Goal: Navigation & Orientation: Understand site structure

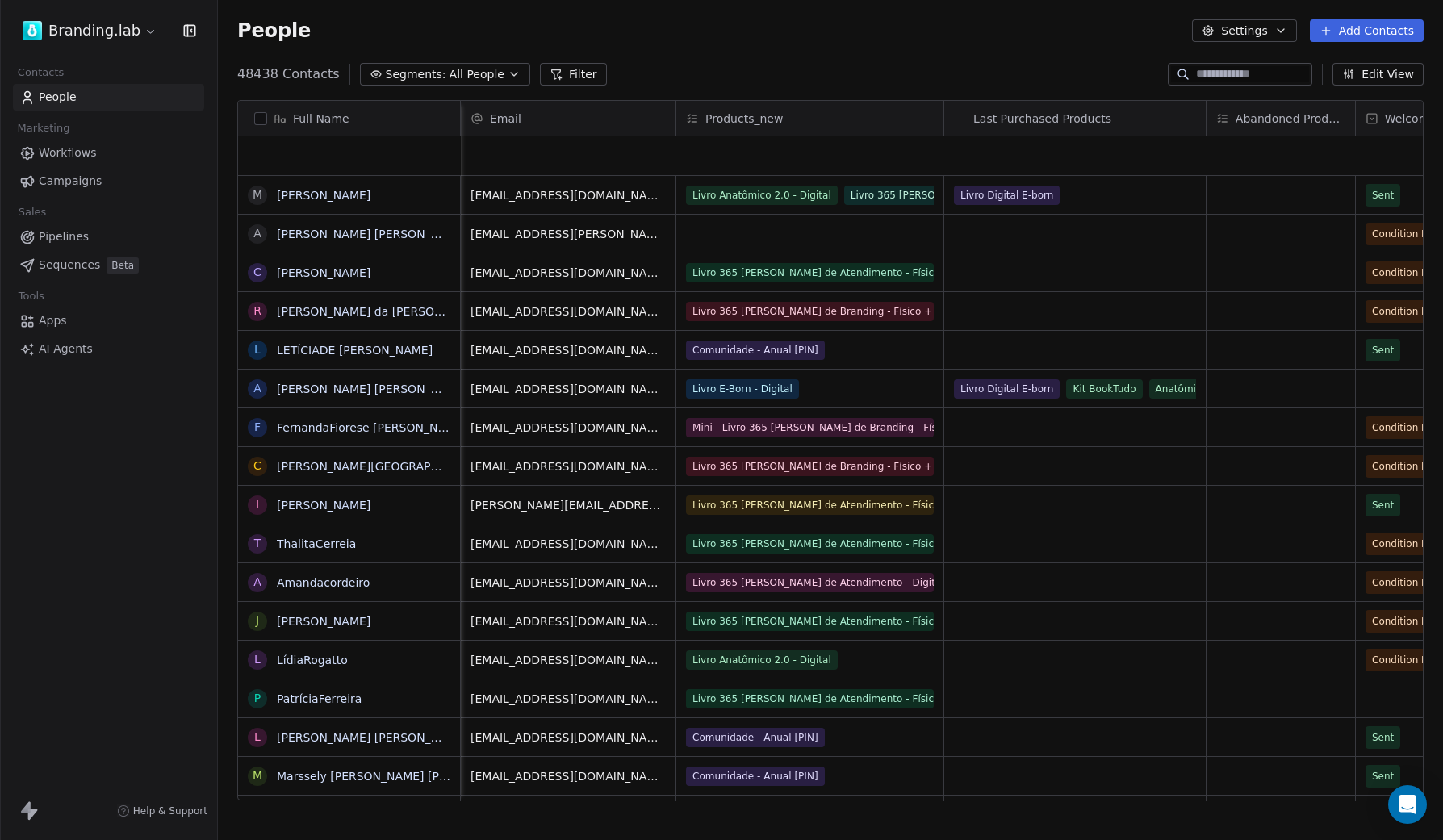
scroll to position [739, 1225]
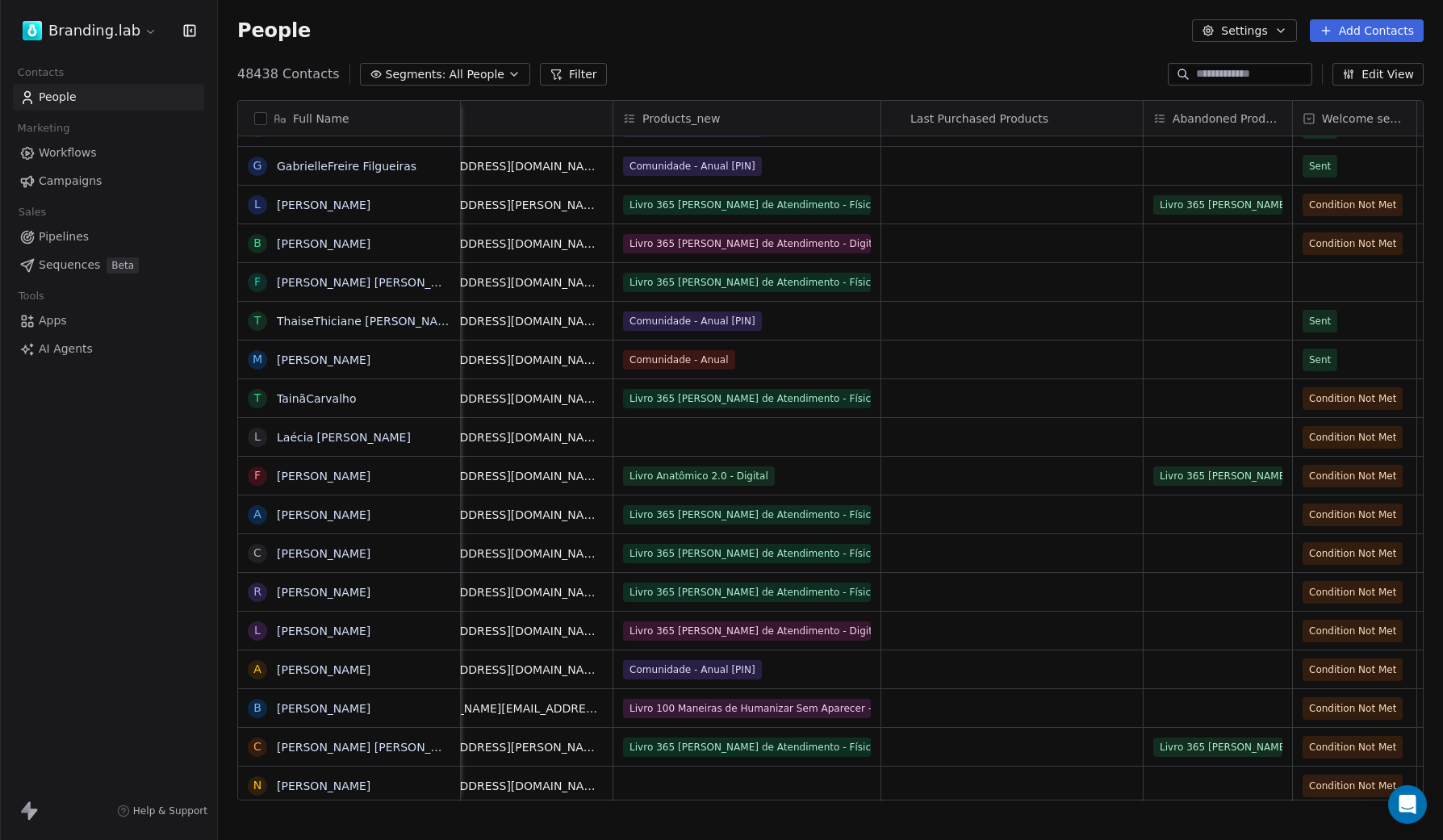
click at [76, 320] on link "Apps" at bounding box center [108, 321] width 192 height 27
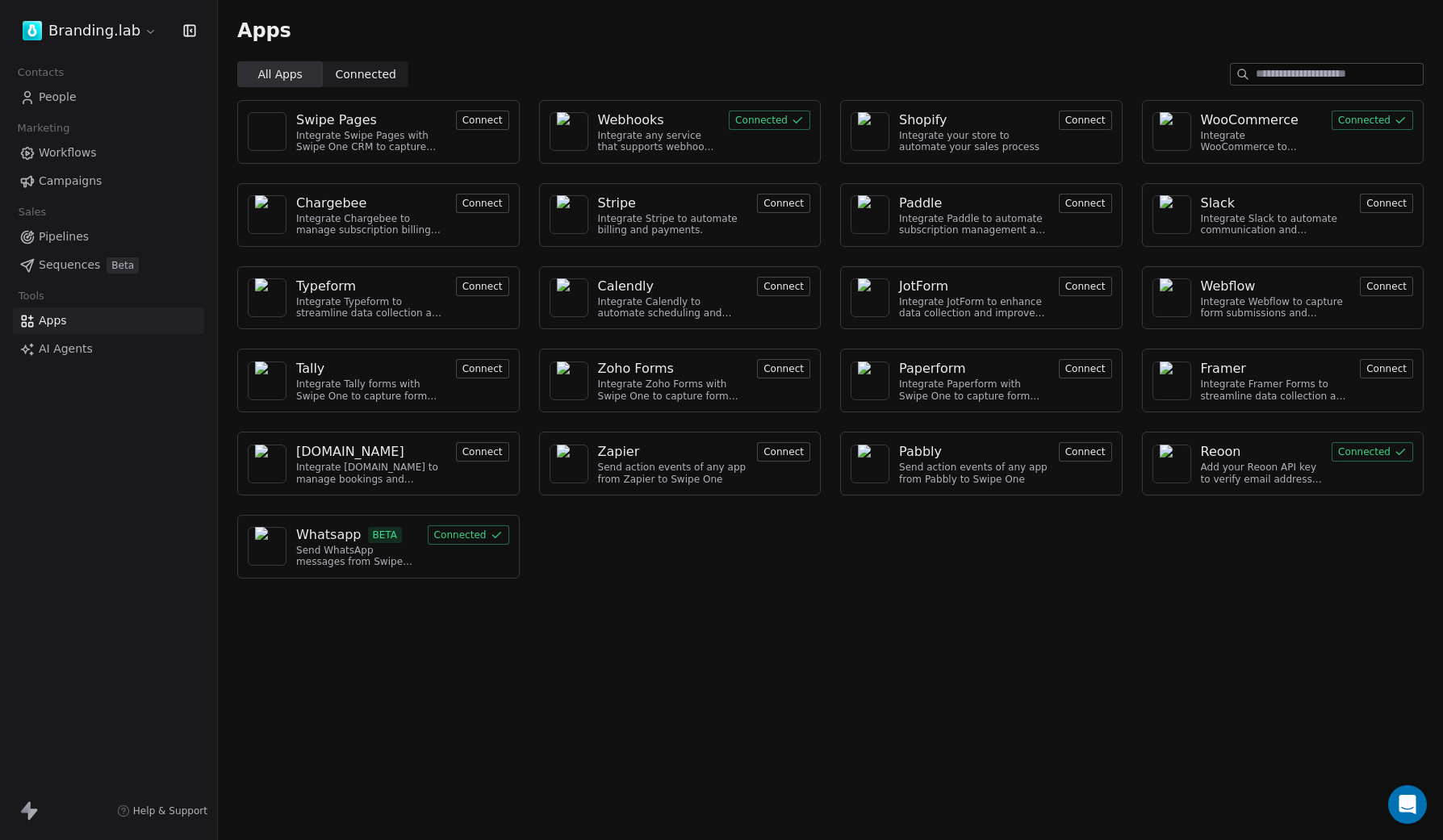
click at [344, 537] on div "Whatsapp" at bounding box center [329, 534] width 66 height 19
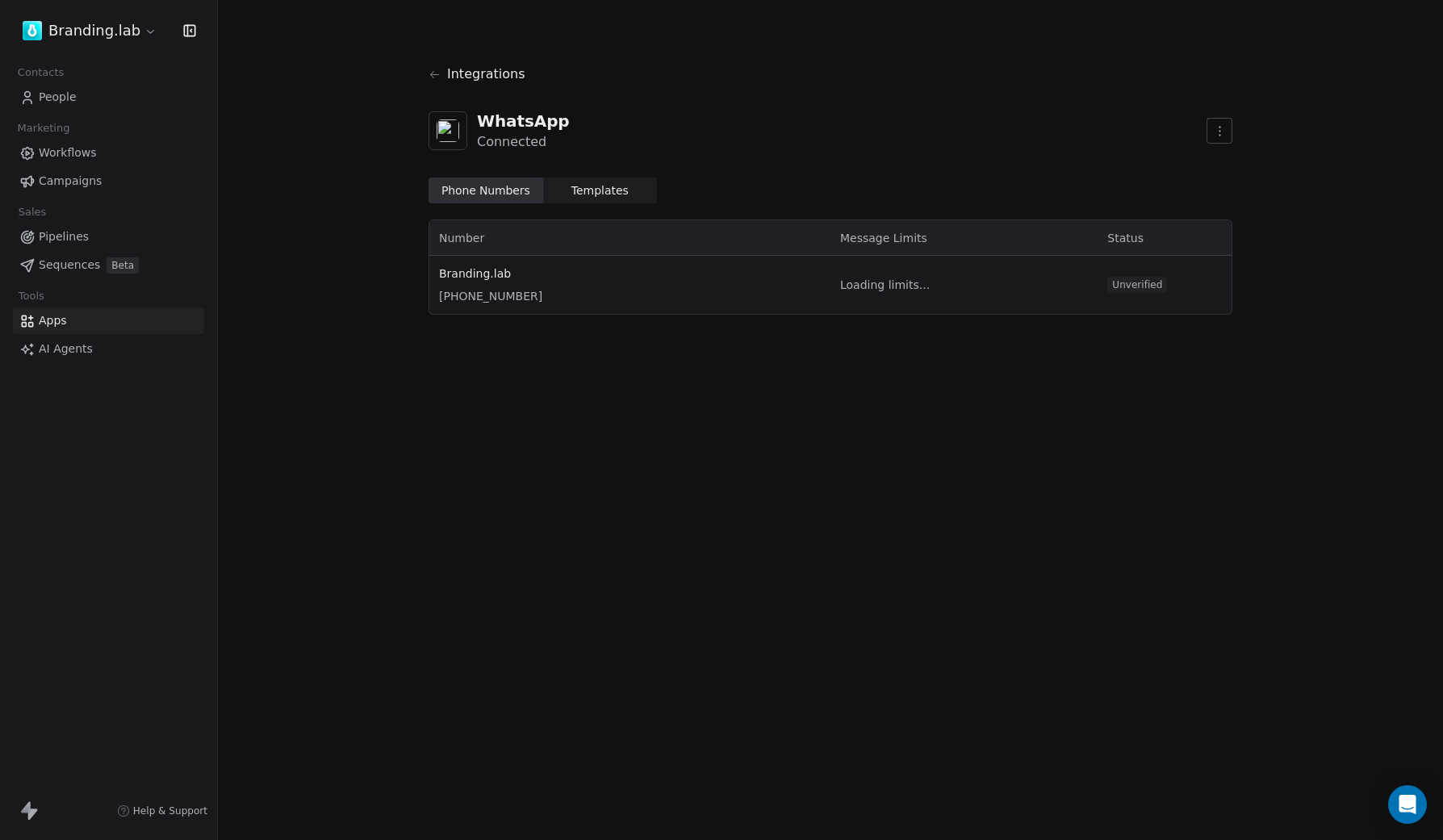
click at [581, 192] on span "Templates" at bounding box center [600, 191] width 57 height 17
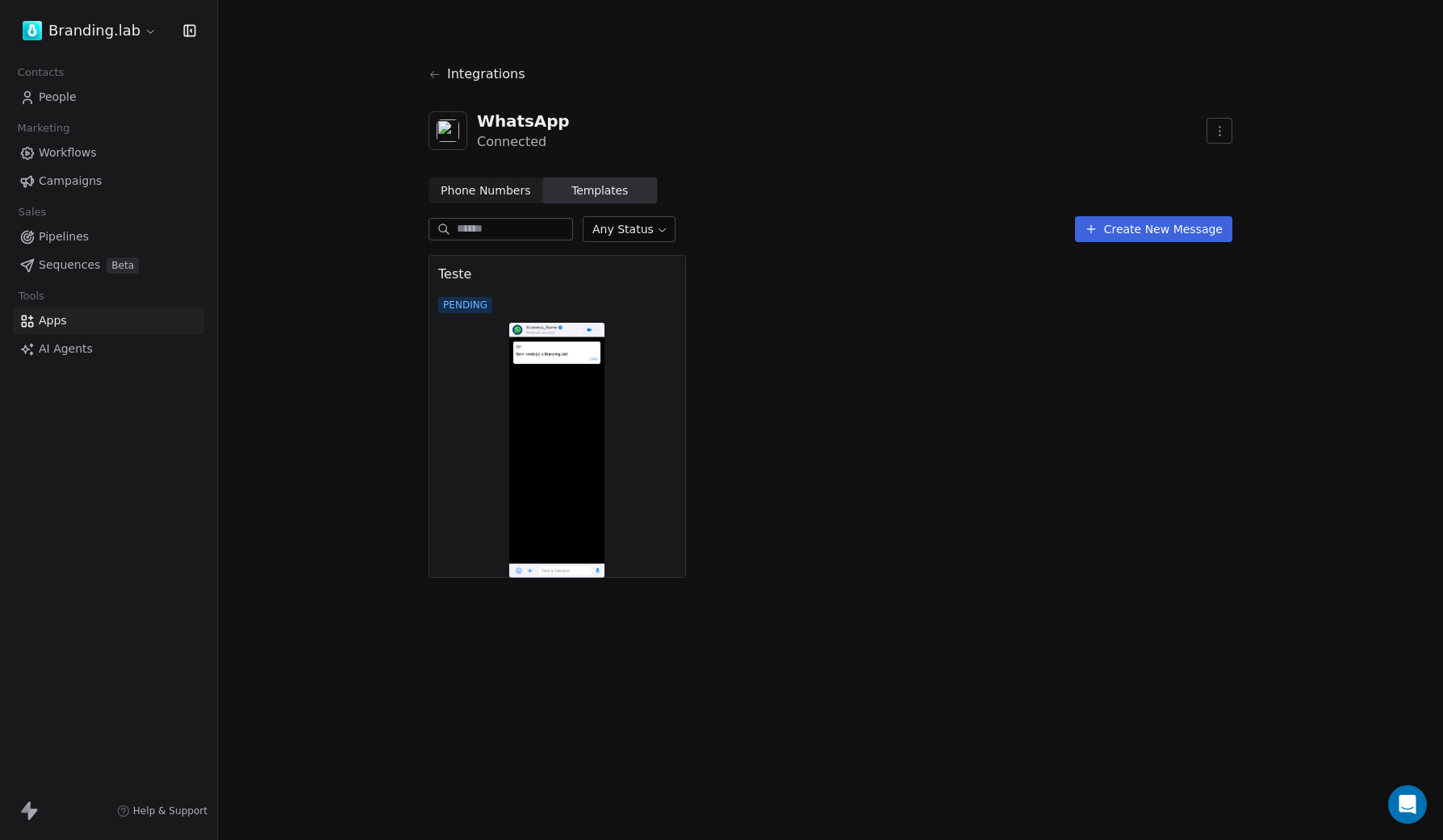
click at [512, 282] on span "Teste" at bounding box center [556, 274] width 238 height 19
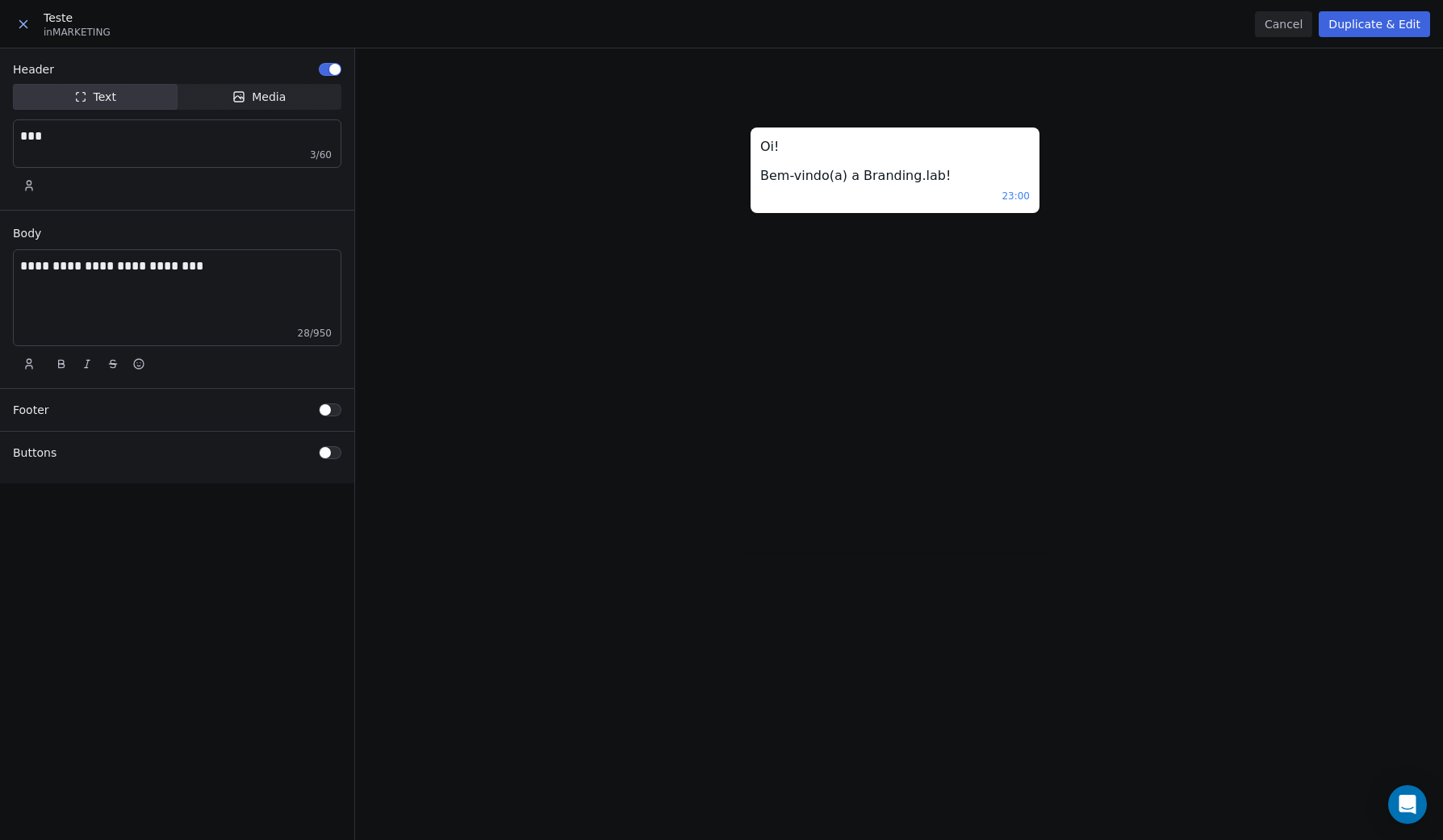
click at [914, 537] on img at bounding box center [895, 528] width 315 height 47
drag, startPoint x: 910, startPoint y: 149, endPoint x: 956, endPoint y: 307, distance: 164.6
click at [956, 306] on div "Oi! Bem-vindo(a) a Branding.lab! 23:00" at bounding box center [895, 309] width 315 height 391
click at [196, 143] on div at bounding box center [177, 266] width 355 height 435
click at [193, 260] on div at bounding box center [177, 266] width 355 height 435
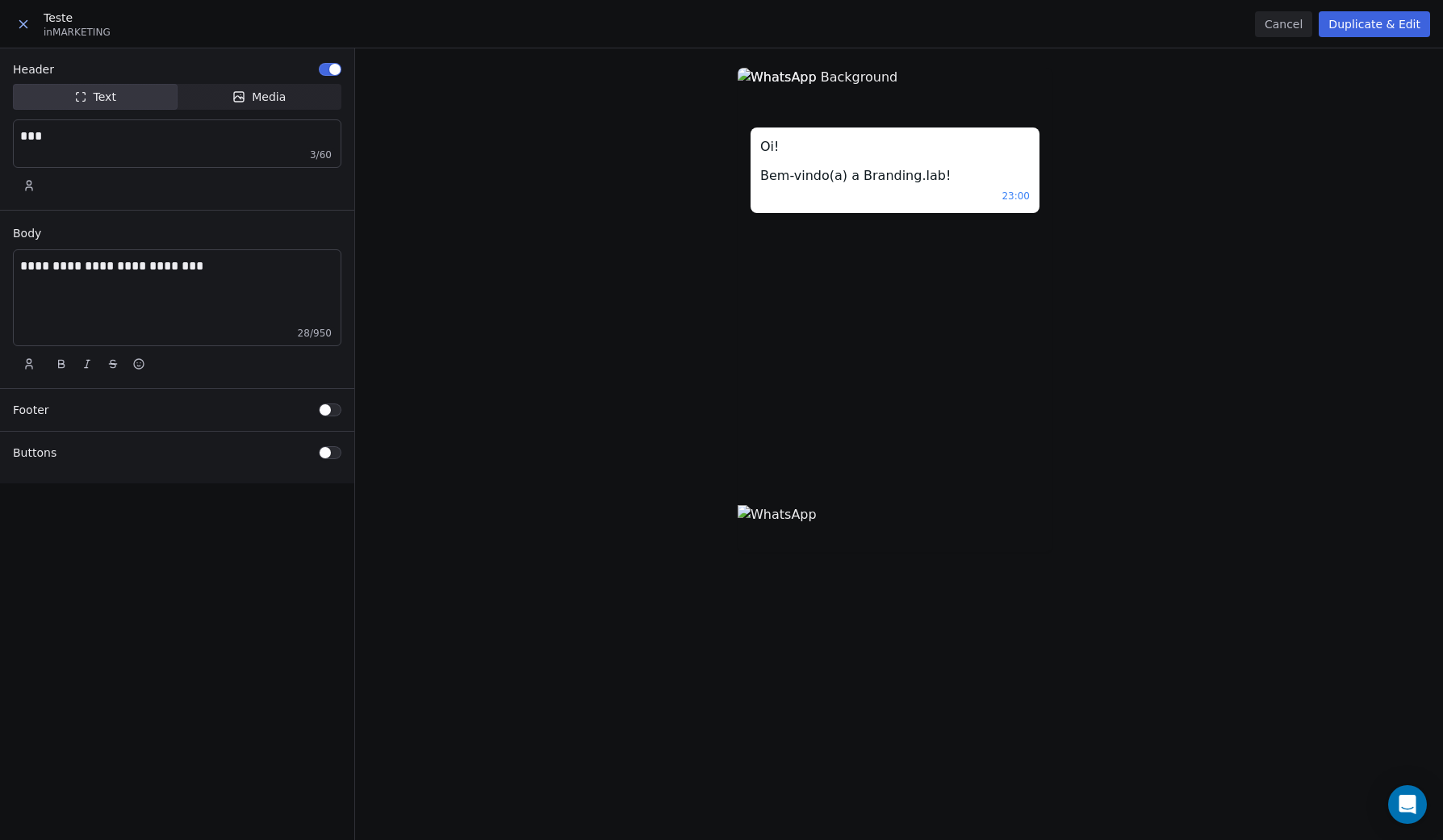
click at [17, 13] on button at bounding box center [24, 24] width 34 height 29
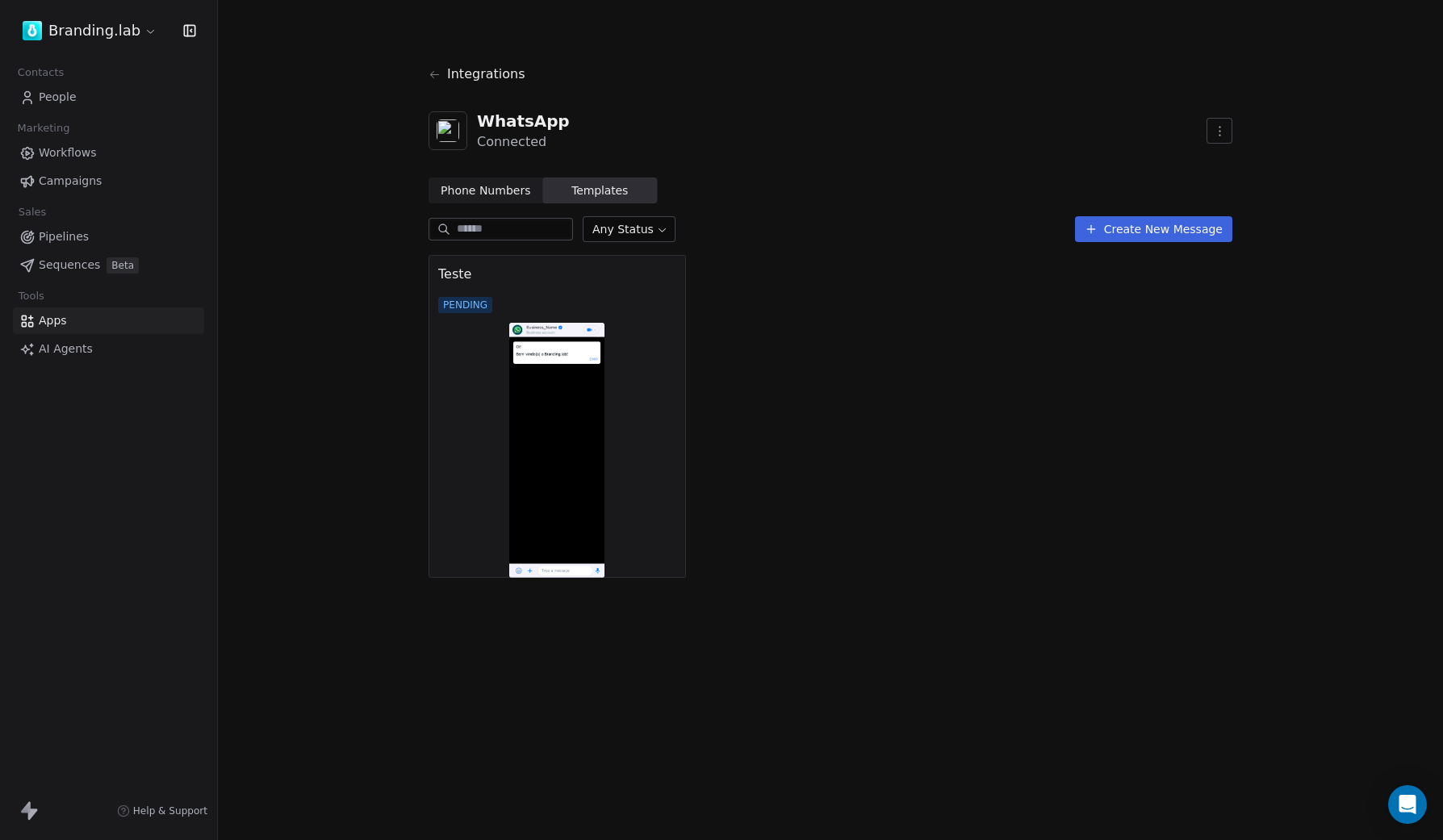
click at [476, 183] on span "Phone Numbers" at bounding box center [485, 191] width 90 height 17
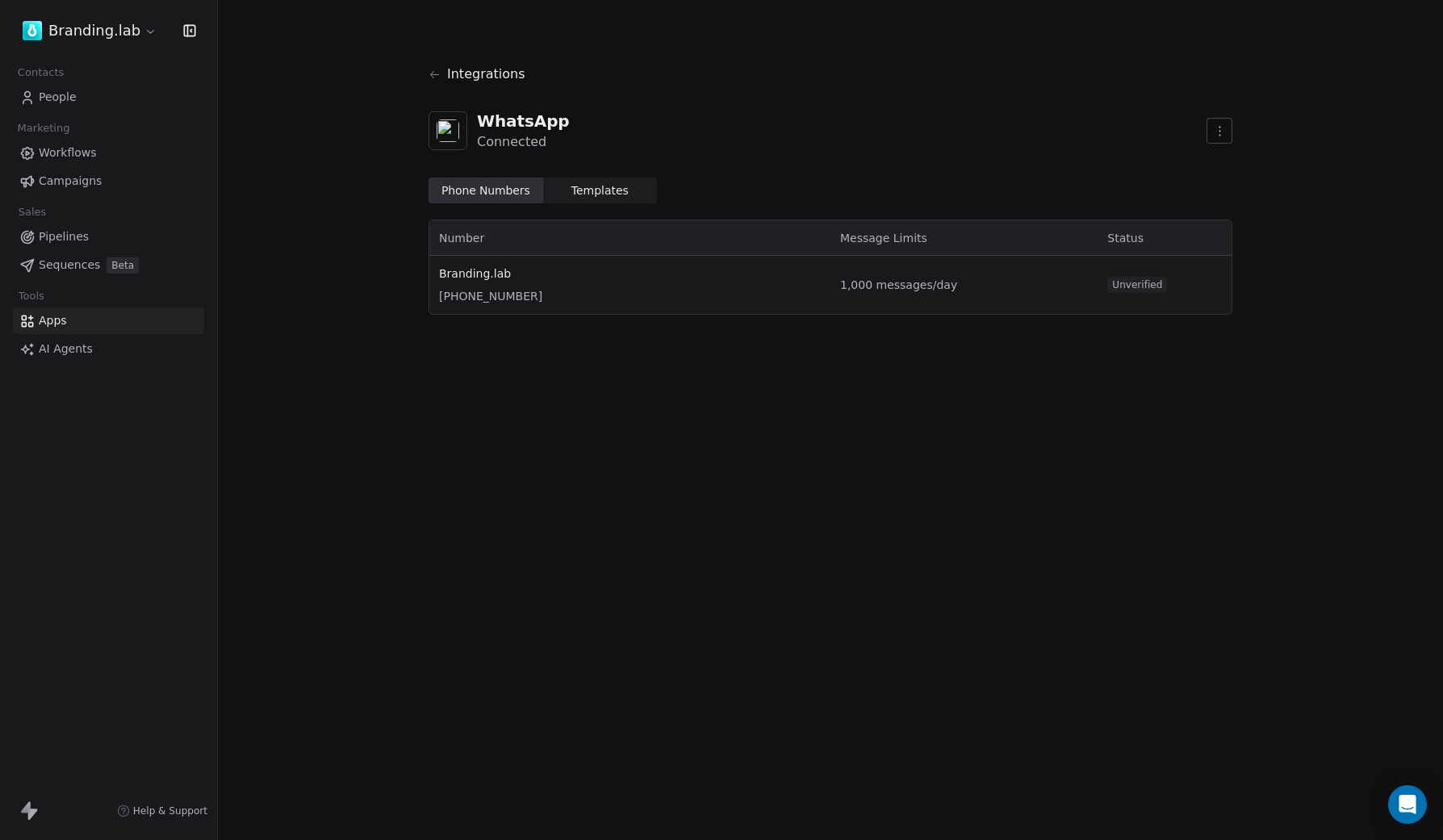
click at [952, 302] on div "1,000 messages/day" at bounding box center [964, 285] width 248 height 39
click at [668, 297] on span "[PHONE_NUMBER]" at bounding box center [629, 296] width 382 height 16
click at [1113, 277] on span "Unverified" at bounding box center [1137, 284] width 60 height 16
click at [1203, 132] on div "WhatsApp Connected" at bounding box center [830, 130] width 803 height 68
click at [1218, 135] on html "Branding.lab Contacts People Marketing Workflows Campaigns Sales Pipelines Sequ…" at bounding box center [721, 420] width 1443 height 840
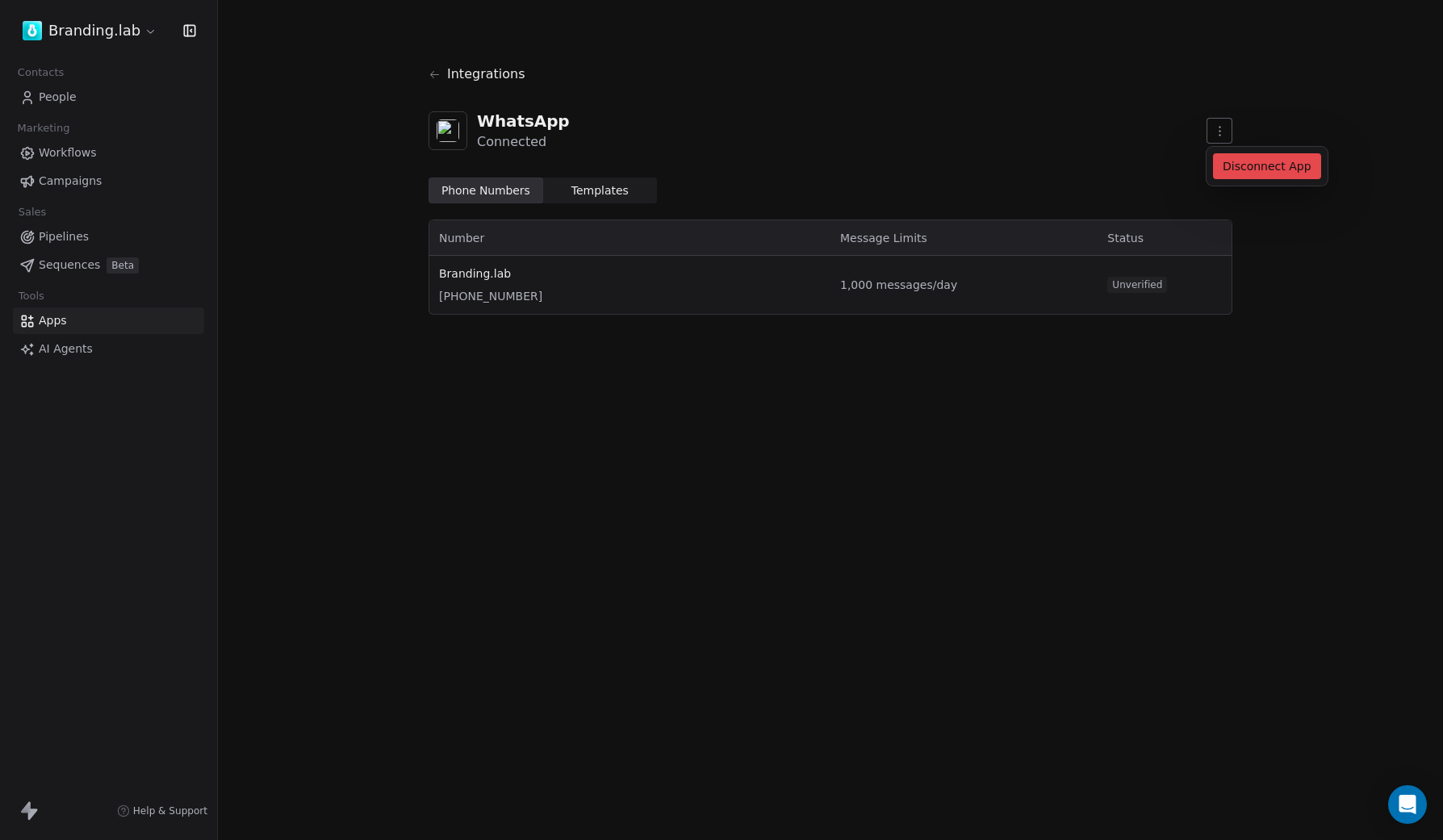
click at [852, 332] on html "Branding.lab Contacts People Marketing Workflows Campaigns Sales Pipelines Sequ…" at bounding box center [721, 420] width 1443 height 840
click at [65, 263] on span "Sequences" at bounding box center [69, 265] width 61 height 17
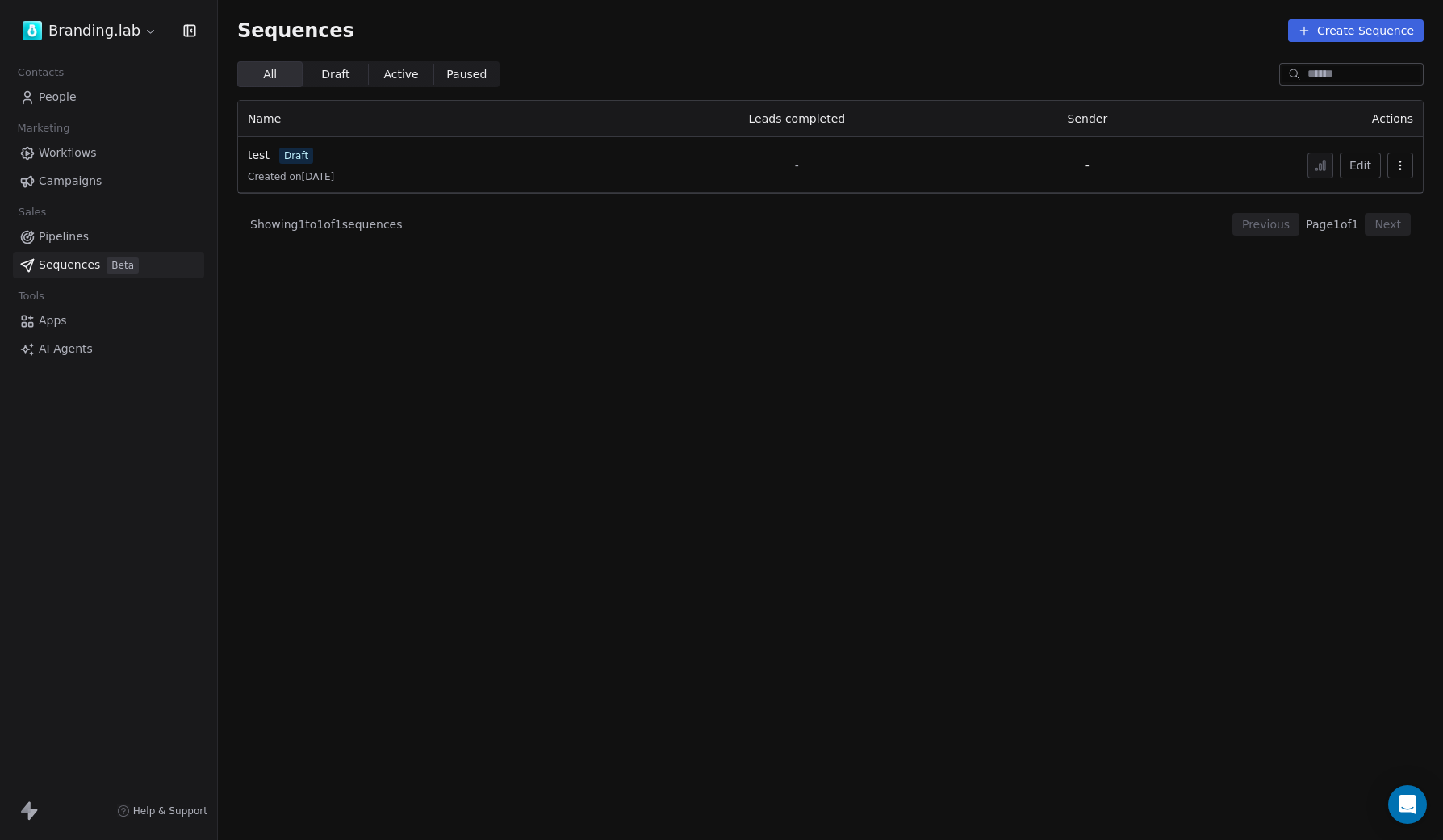
click at [67, 234] on span "Pipelines" at bounding box center [64, 237] width 50 height 17
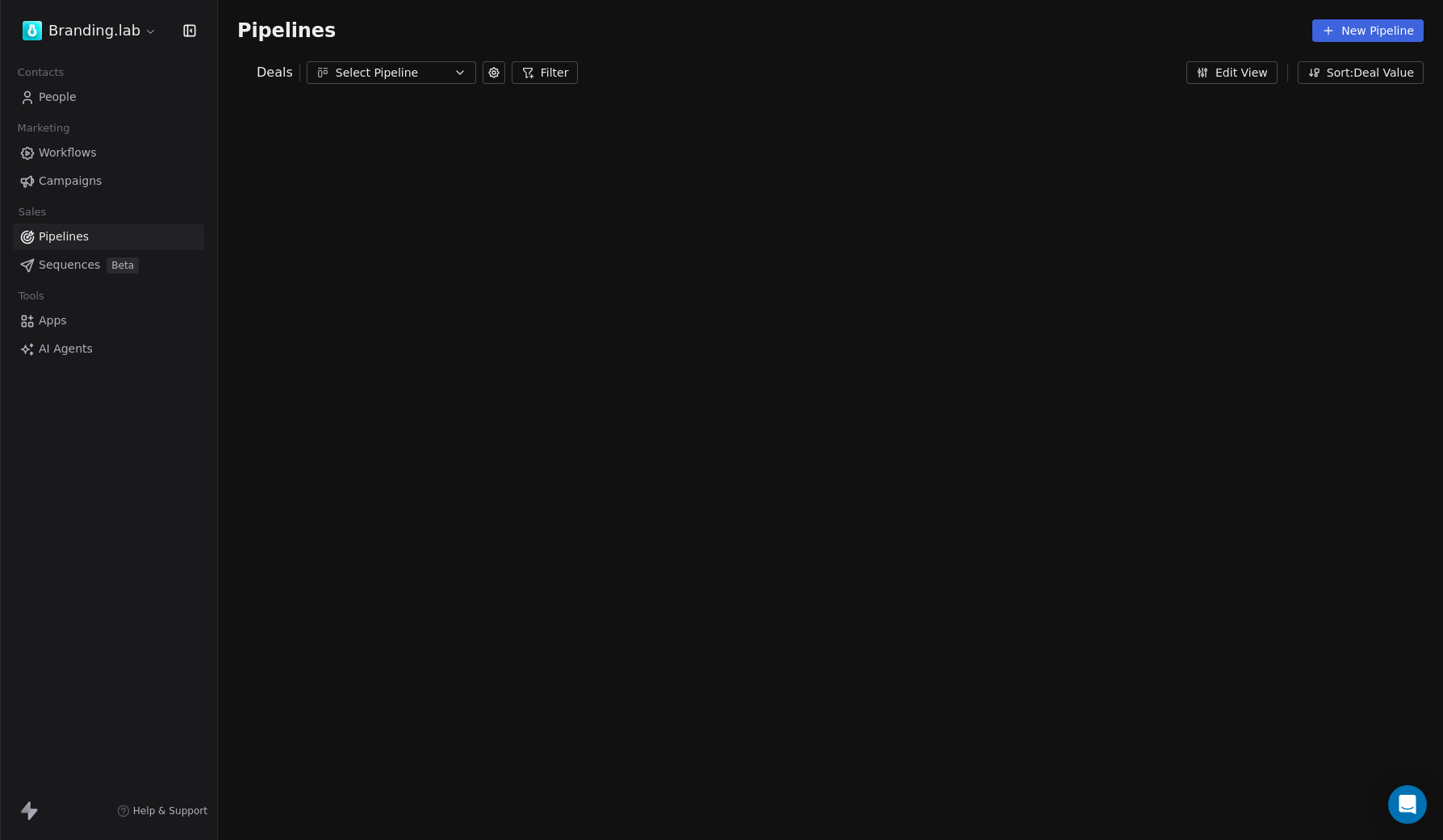
click at [72, 170] on div "Branding.lab Contacts People Marketing Workflows Campaigns Sales Pipelines Sequ…" at bounding box center [721, 420] width 1443 height 840
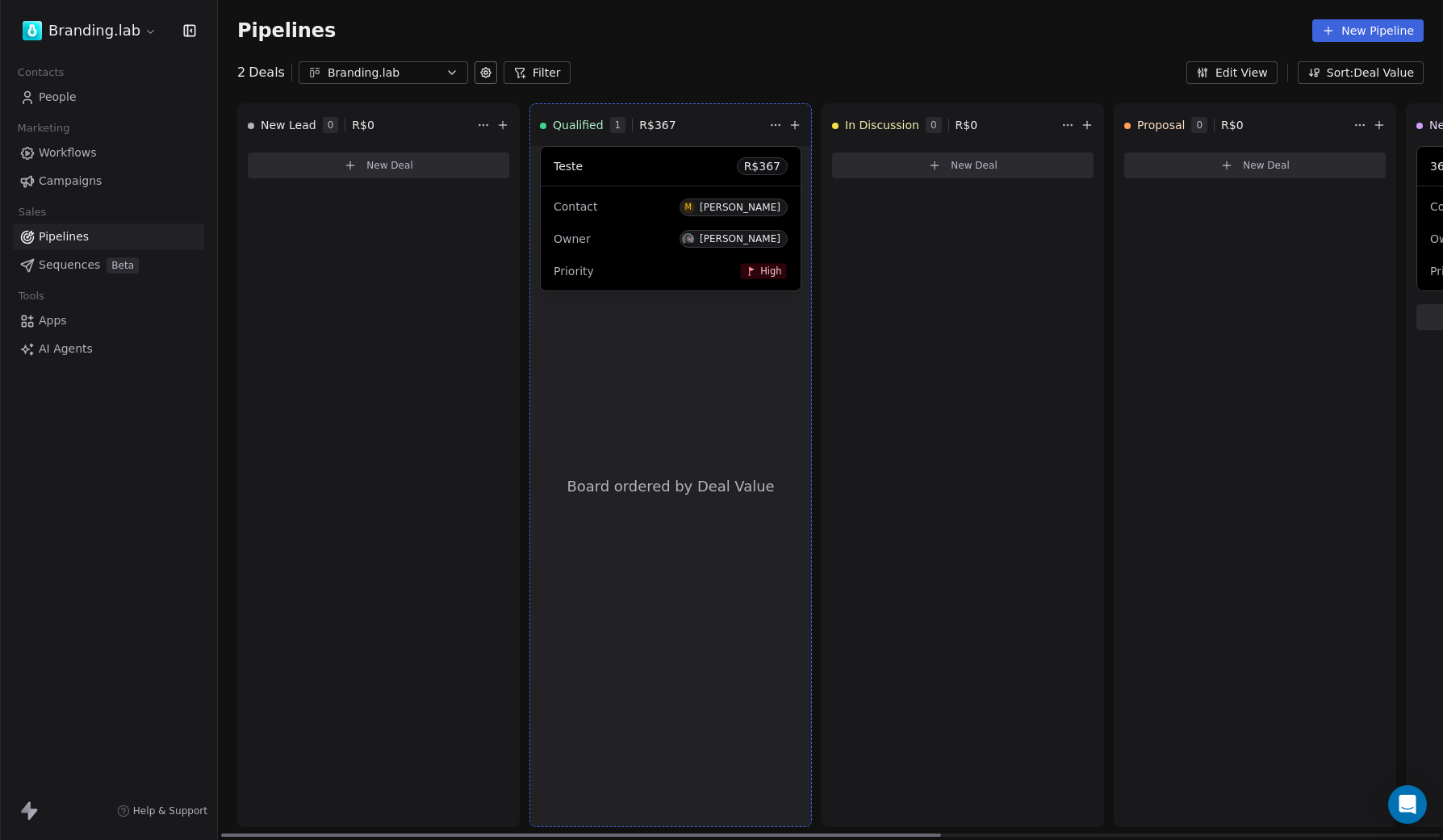
drag, startPoint x: 688, startPoint y: 175, endPoint x: 433, endPoint y: 291, distance: 280.1
click at [433, 291] on div "New Lead 0 R$ 0 New Deal Qualified 1 R$ 367 Board ordered by Deal Value Teste R…" at bounding box center [830, 471] width 1225 height 737
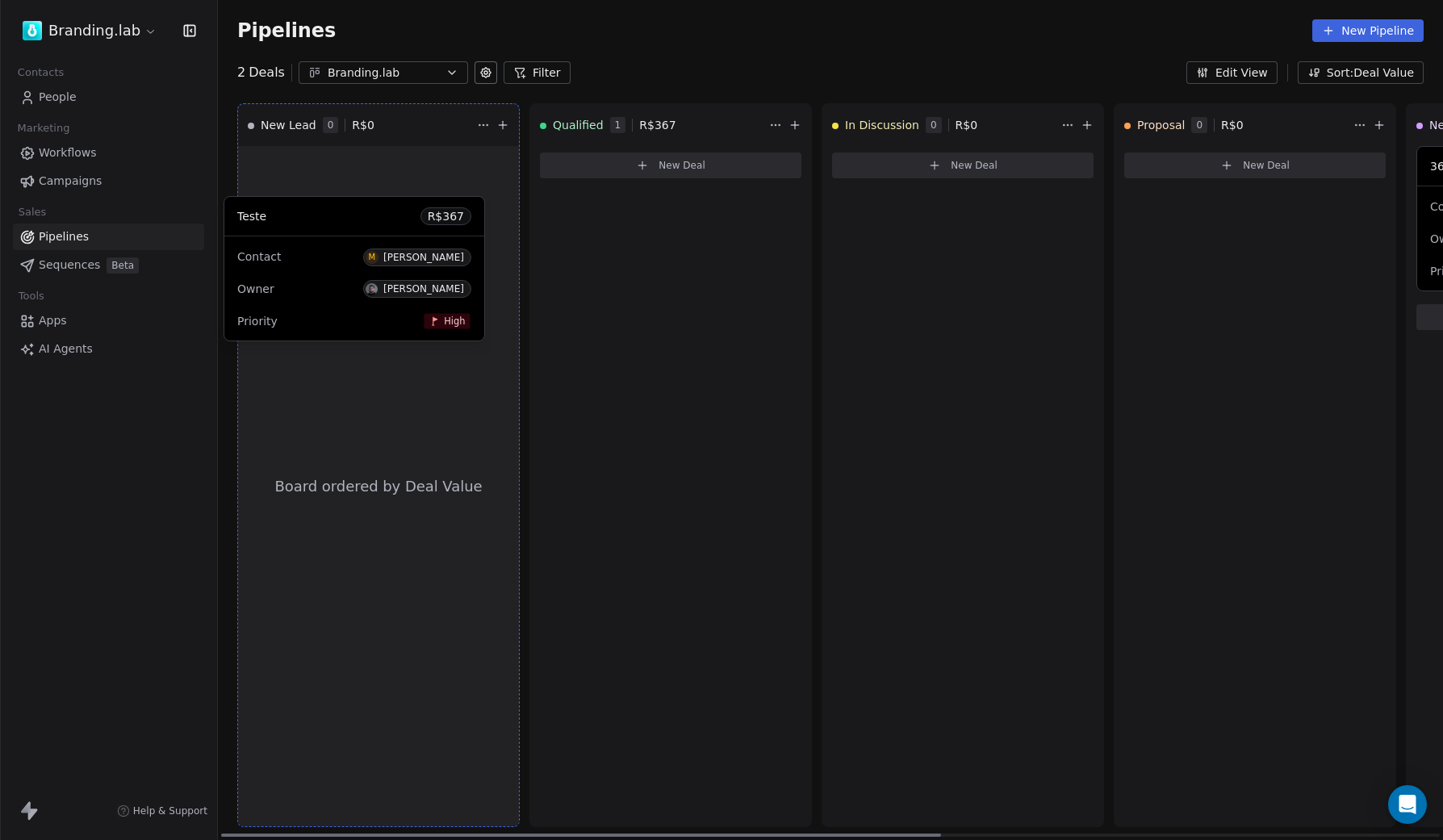
drag, startPoint x: 690, startPoint y: 160, endPoint x: 380, endPoint y: 210, distance: 314.0
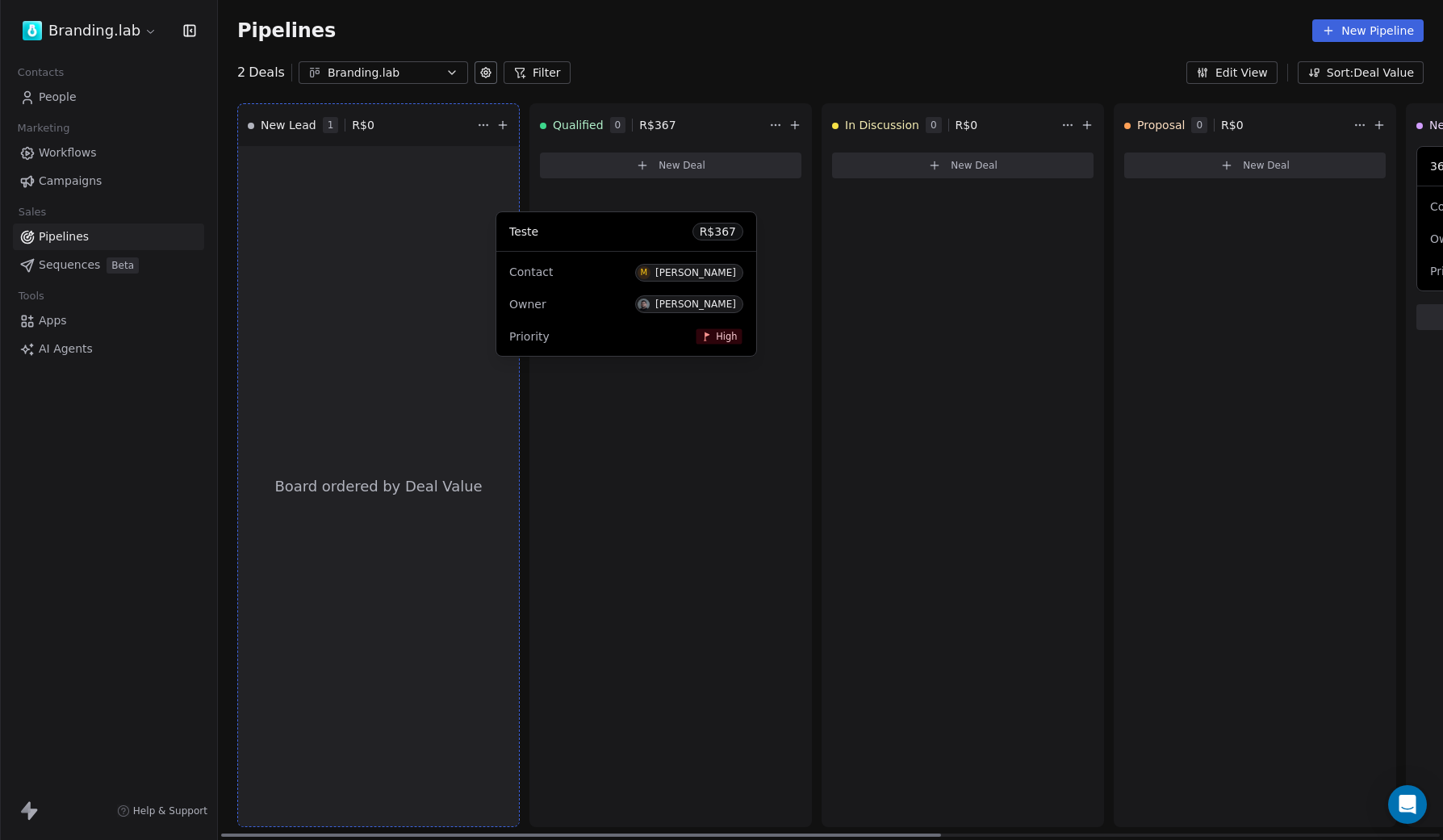
drag, startPoint x: 383, startPoint y: 168, endPoint x: 634, endPoint y: 234, distance: 259.5
click at [634, 234] on div "New Lead 1 R$ 0 Board ordered by Deal Value Teste R$ 367 Contact M [PERSON_NAME…" at bounding box center [830, 471] width 1225 height 737
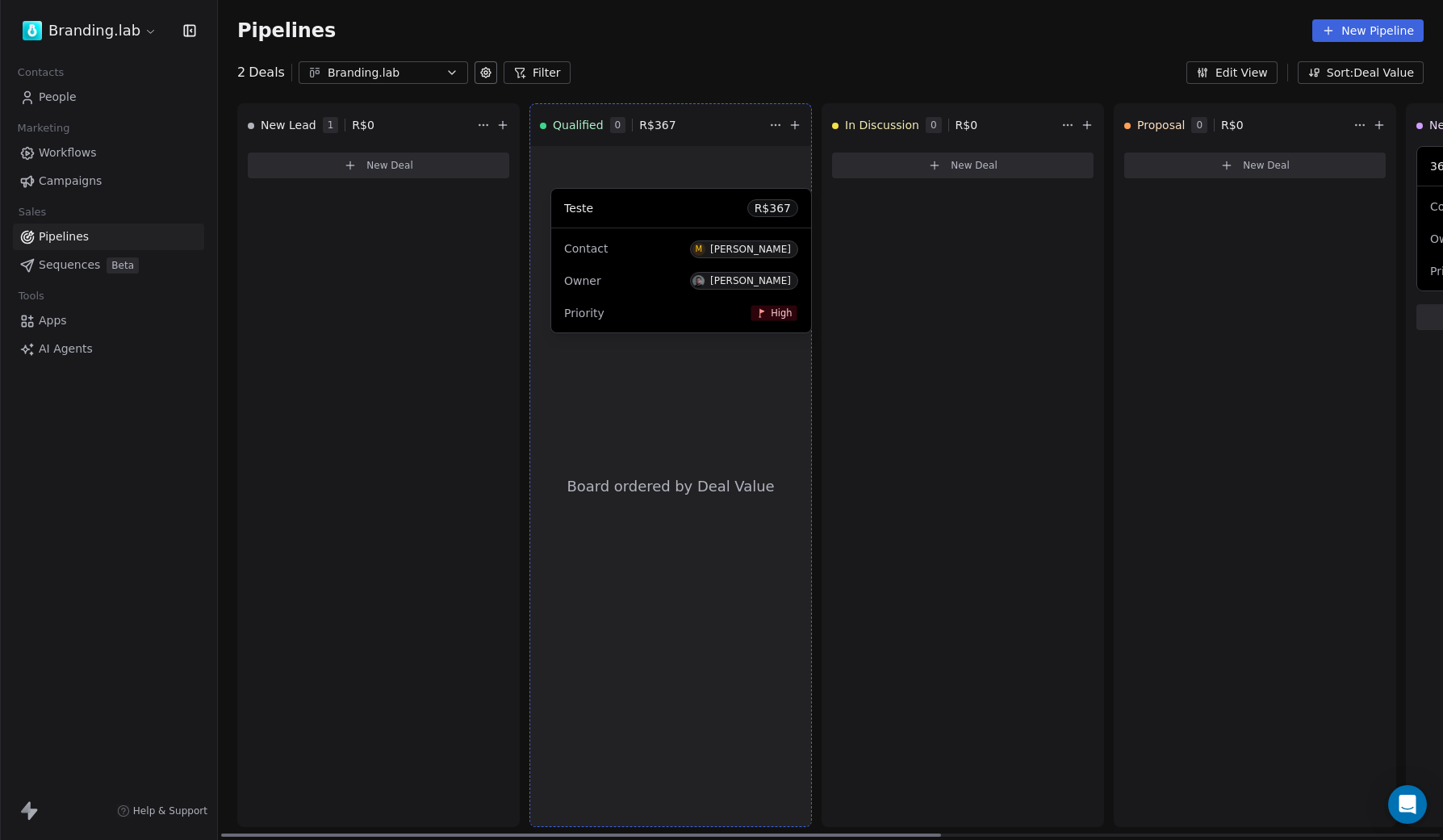
drag, startPoint x: 397, startPoint y: 173, endPoint x: 698, endPoint y: 213, distance: 303.6
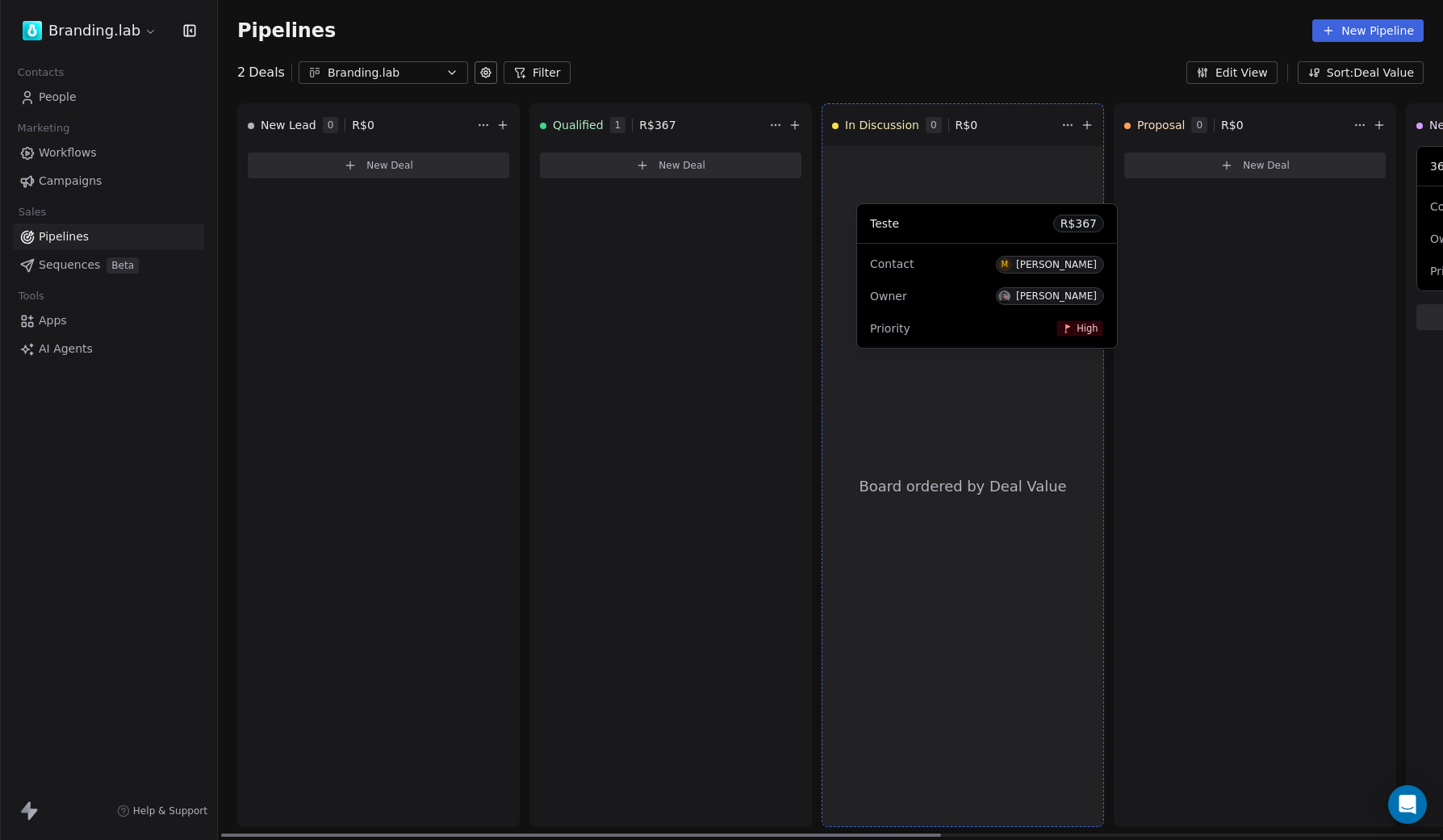
drag, startPoint x: 669, startPoint y: 167, endPoint x: 986, endPoint y: 224, distance: 322.1
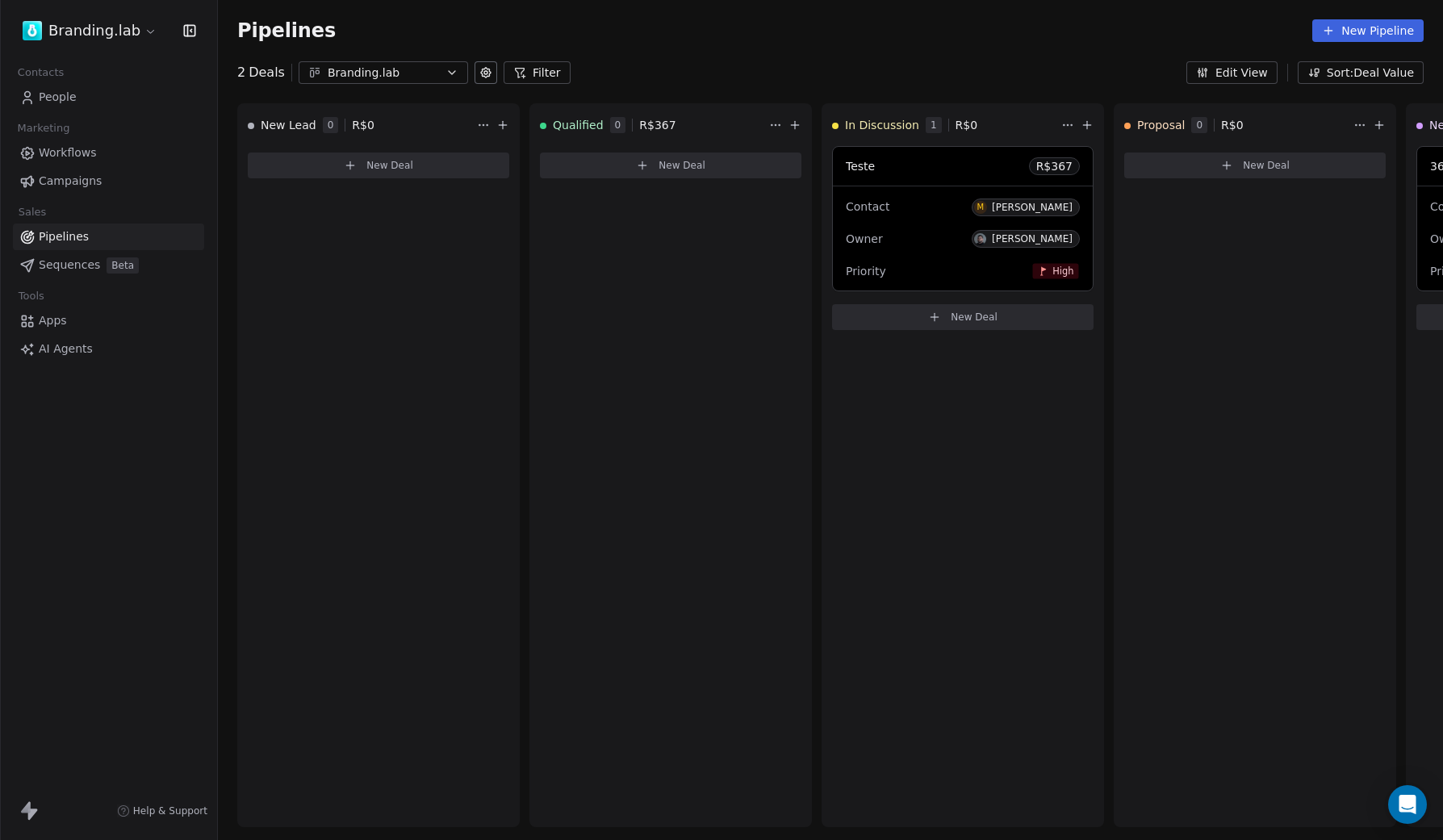
click at [356, 71] on div "Branding.lab" at bounding box center [383, 73] width 112 height 17
click at [382, 26] on html "Branding.lab Contacts People Marketing Workflows Campaigns Sales Pipelines Sequ…" at bounding box center [721, 420] width 1443 height 840
click at [445, 72] on icon "button" at bounding box center [451, 72] width 13 height 13
click at [405, 39] on html "Branding.lab Contacts People Marketing Workflows Campaigns Sales Pipelines Sequ…" at bounding box center [721, 420] width 1443 height 840
click at [264, 80] on span "Deals" at bounding box center [266, 72] width 36 height 19
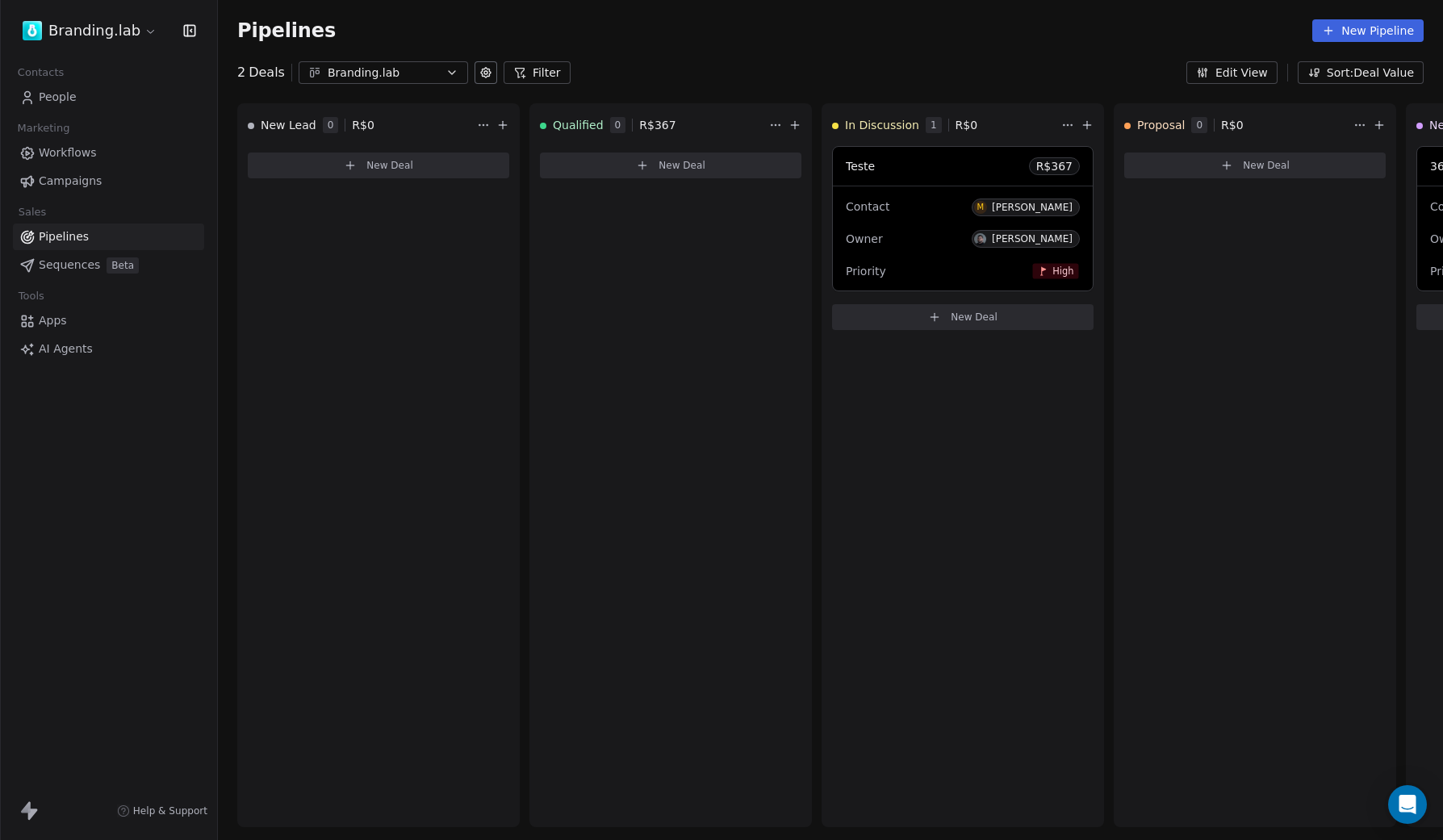
click at [361, 68] on div "Branding.lab" at bounding box center [383, 73] width 112 height 17
click at [389, 18] on html "Branding.lab Contacts People Marketing Workflows Campaigns Sales Pipelines Sequ…" at bounding box center [721, 420] width 1443 height 840
click at [284, 123] on span "New Lead" at bounding box center [288, 124] width 55 height 16
click at [1375, 81] on button "Sort: Deal Value" at bounding box center [1361, 72] width 126 height 23
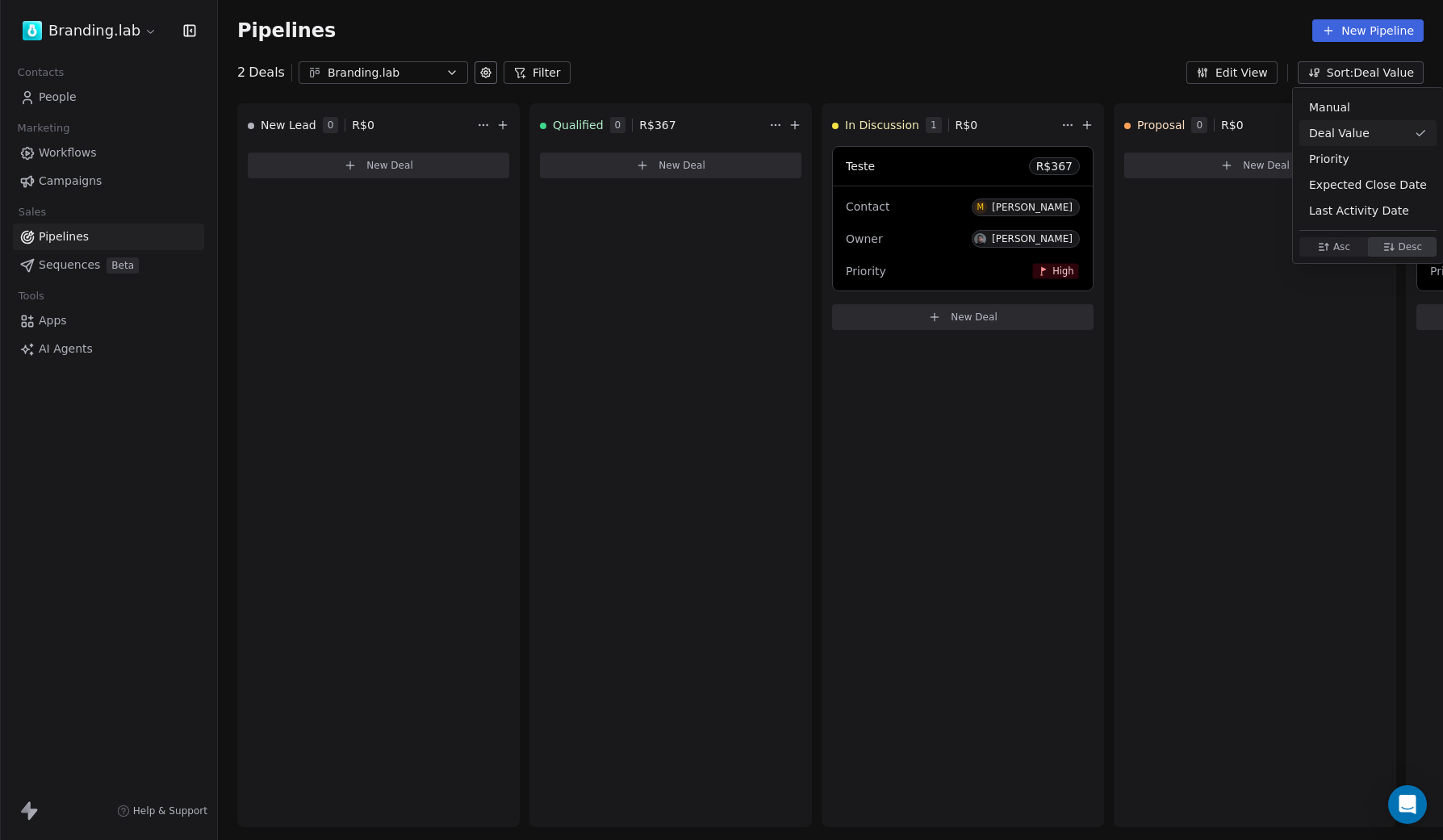
click at [1180, 29] on html "Branding.lab Contacts People Marketing Workflows Campaigns Sales Pipelines Sequ…" at bounding box center [721, 420] width 1443 height 840
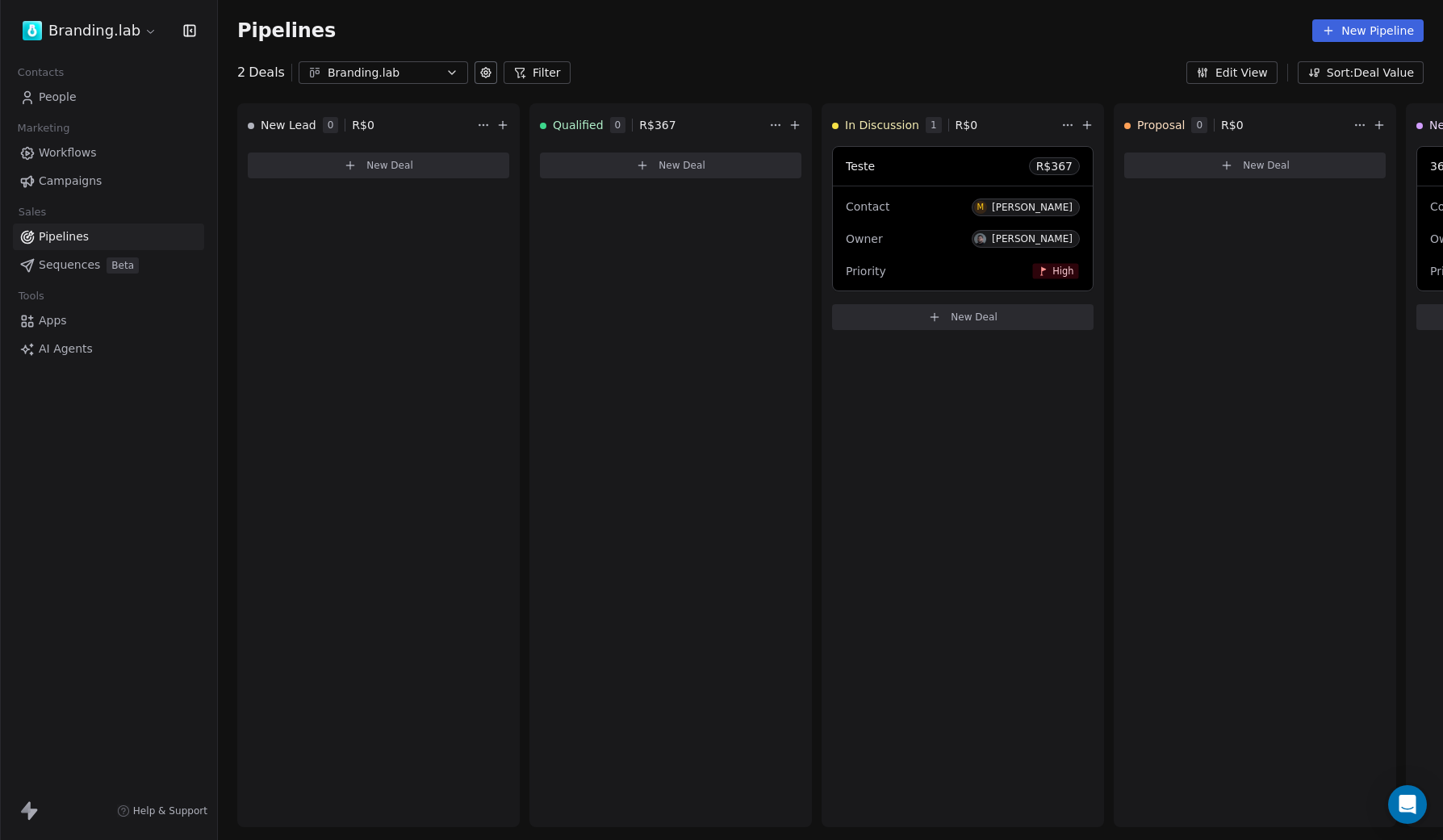
click at [1235, 69] on button "Edit View" at bounding box center [1232, 72] width 92 height 23
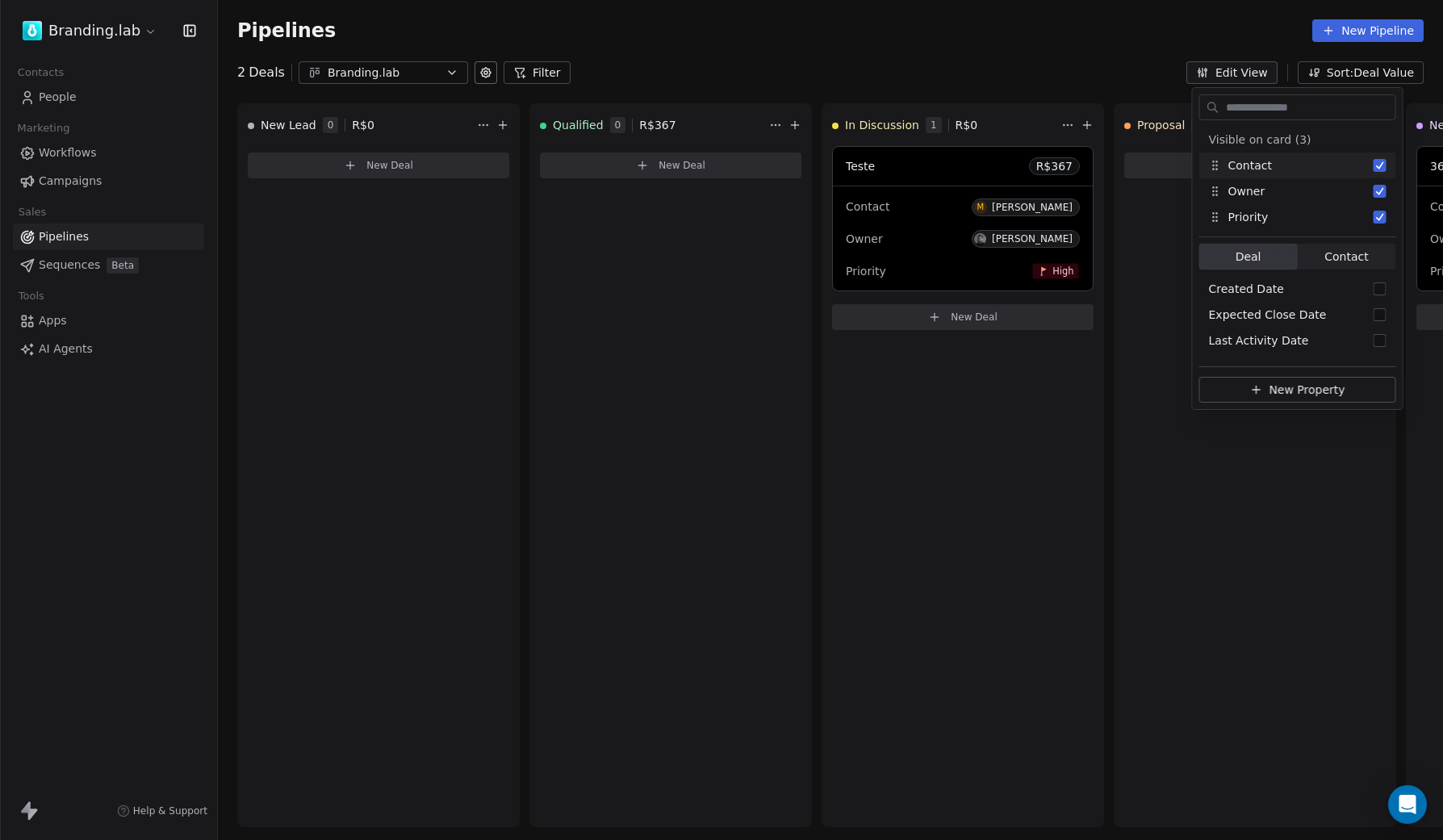
click at [1030, 48] on div "Pipelines New Pipeline" at bounding box center [830, 30] width 1225 height 61
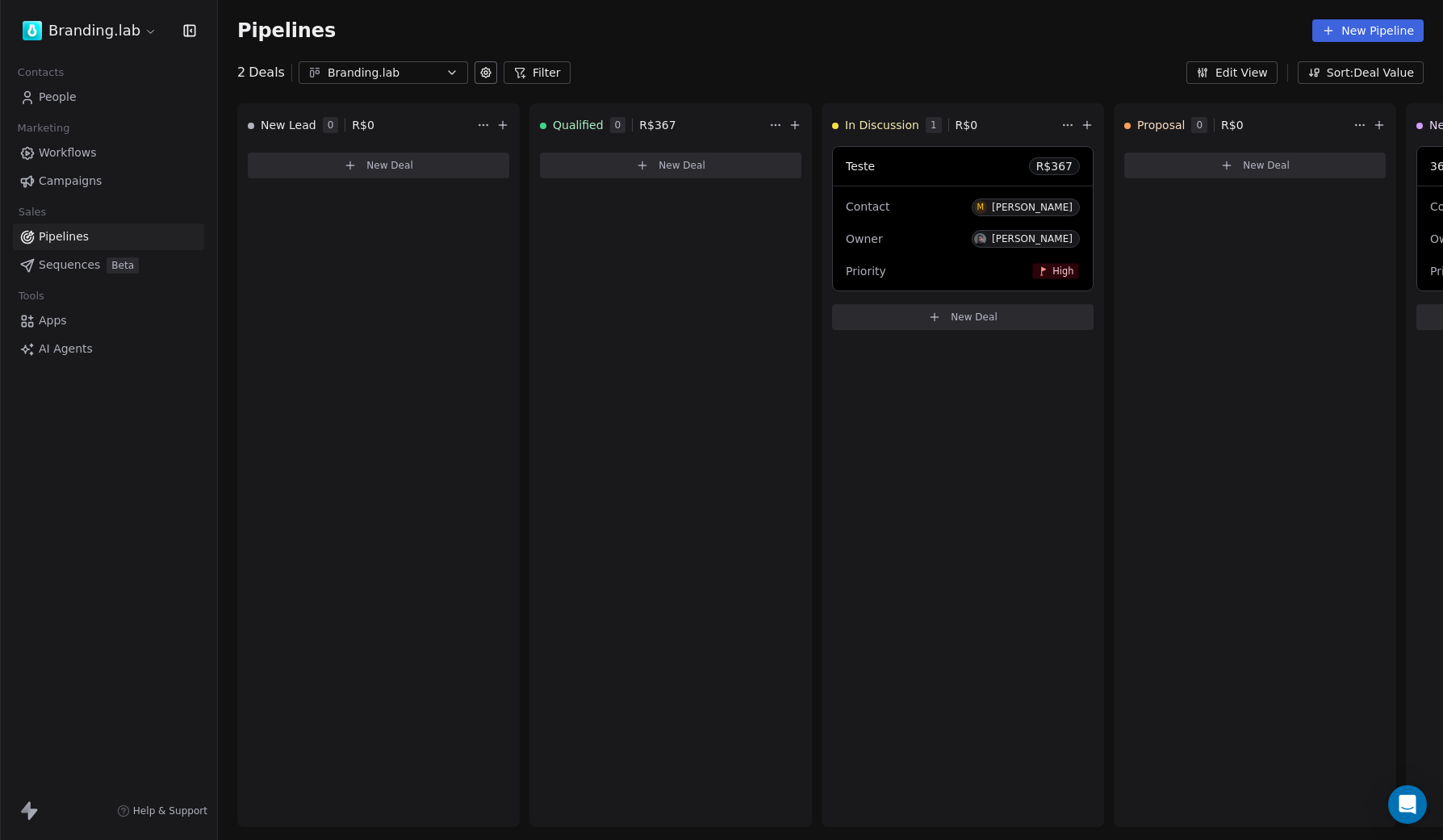
click at [81, 180] on span "Campaigns" at bounding box center [70, 181] width 63 height 17
